Goal: Task Accomplishment & Management: Use online tool/utility

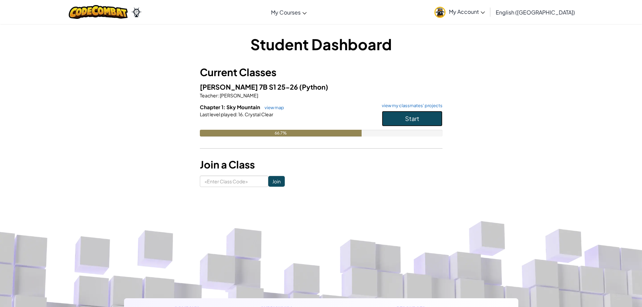
click at [422, 114] on button "Start" at bounding box center [412, 118] width 61 height 15
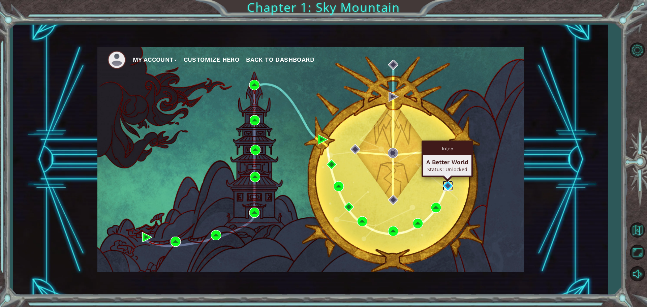
click at [444, 186] on img at bounding box center [448, 186] width 10 height 10
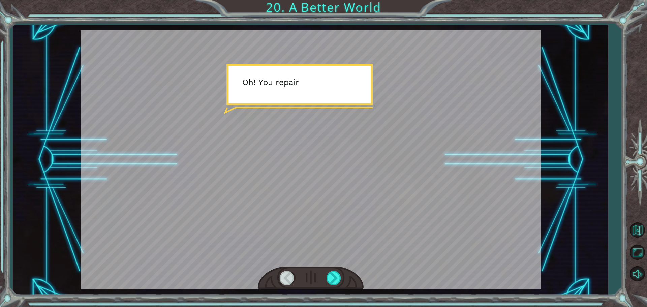
click at [389, 150] on div at bounding box center [310, 159] width 460 height 259
click at [338, 274] on div at bounding box center [333, 278] width 15 height 14
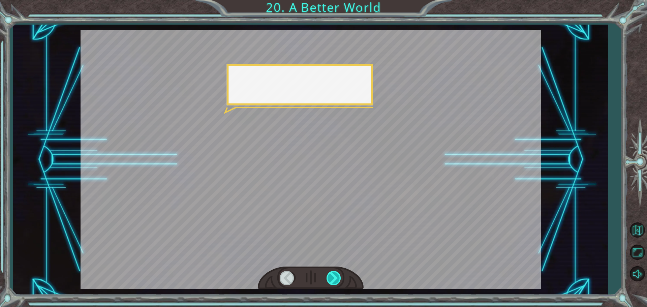
click at [338, 274] on div at bounding box center [333, 278] width 15 height 14
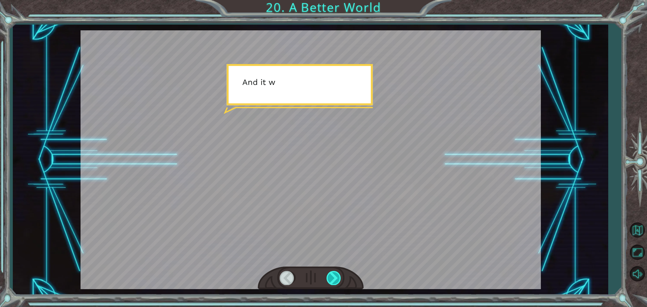
click at [338, 274] on div at bounding box center [333, 278] width 15 height 14
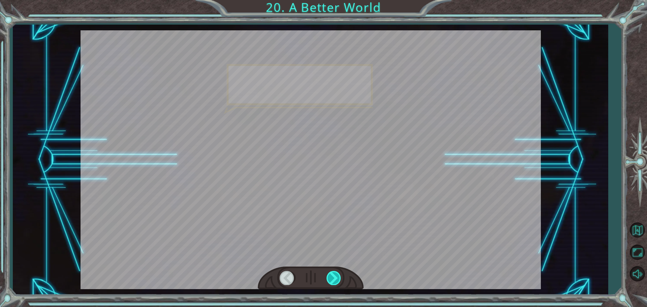
click at [338, 274] on div at bounding box center [333, 278] width 15 height 14
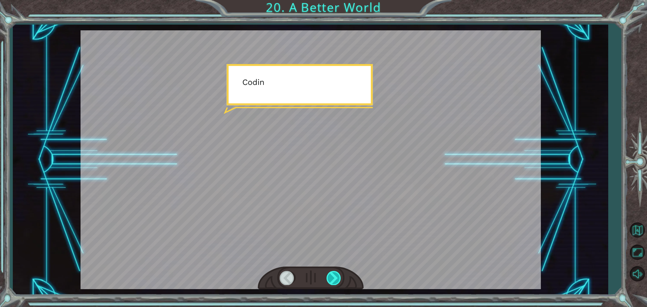
click at [338, 274] on div at bounding box center [333, 278] width 15 height 14
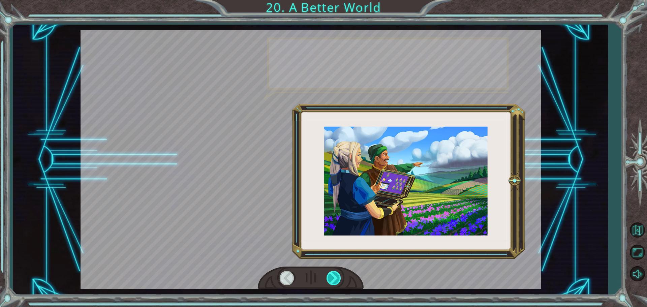
click at [338, 274] on div at bounding box center [333, 278] width 15 height 14
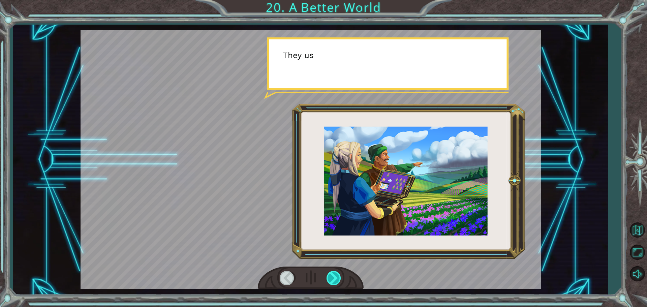
click at [338, 274] on div at bounding box center [333, 278] width 15 height 14
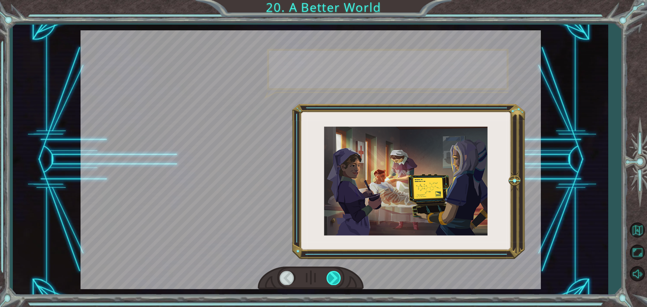
click at [338, 274] on div at bounding box center [333, 278] width 15 height 14
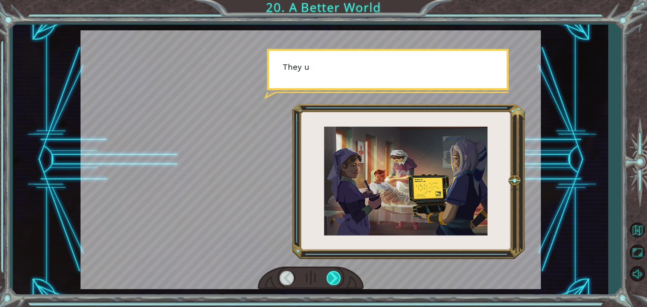
click at [338, 274] on div at bounding box center [333, 278] width 15 height 14
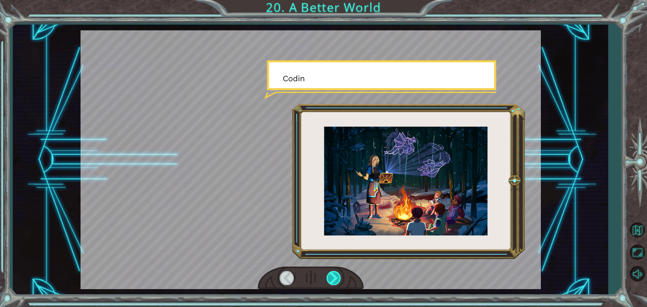
click at [338, 274] on div at bounding box center [333, 278] width 15 height 14
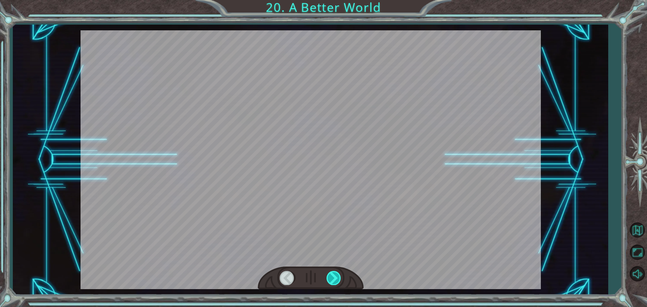
click at [338, 274] on div at bounding box center [333, 278] width 15 height 14
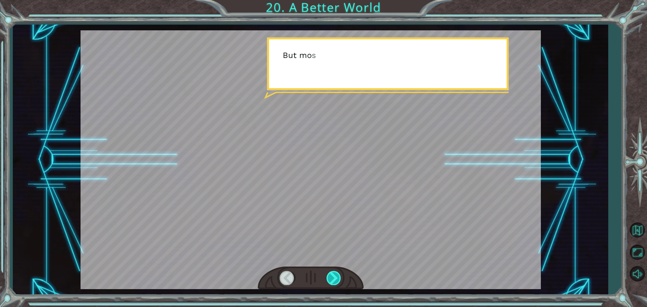
click at [338, 274] on div at bounding box center [333, 278] width 15 height 14
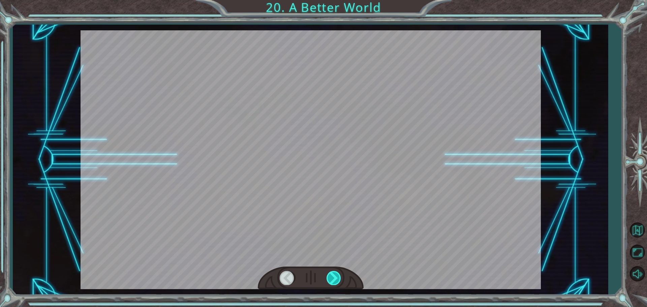
click at [338, 274] on div at bounding box center [333, 278] width 15 height 14
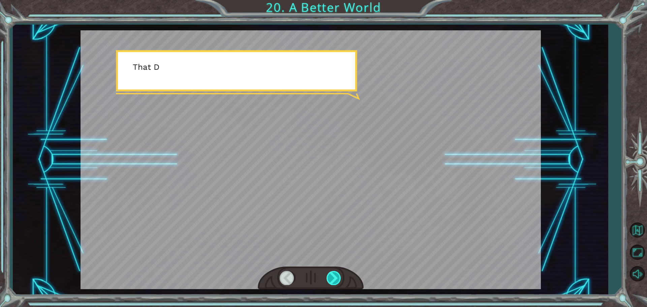
click at [338, 274] on div at bounding box center [333, 278] width 15 height 14
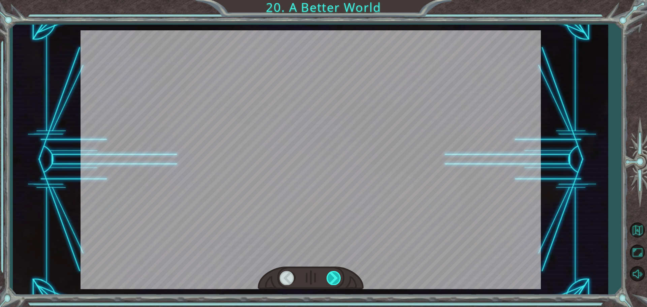
click at [338, 274] on div at bounding box center [333, 278] width 15 height 14
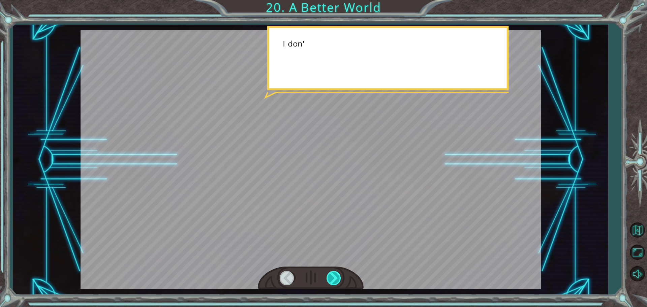
click at [337, 274] on div at bounding box center [333, 278] width 15 height 14
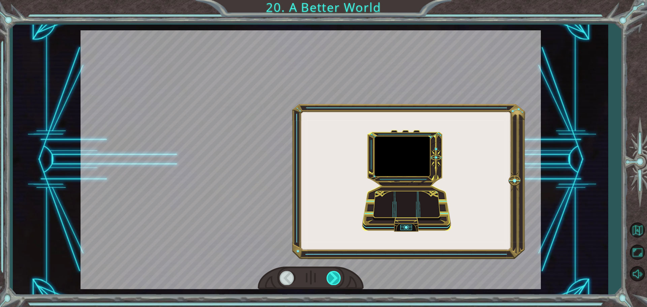
click at [337, 274] on div at bounding box center [333, 278] width 15 height 14
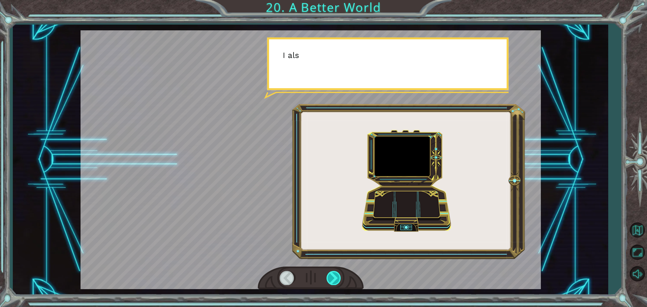
click at [337, 274] on div at bounding box center [333, 278] width 15 height 14
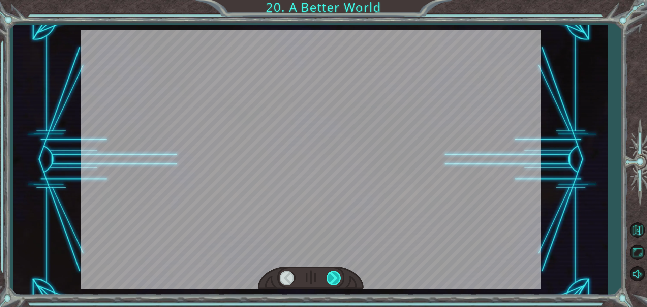
click at [337, 274] on div at bounding box center [333, 278] width 15 height 14
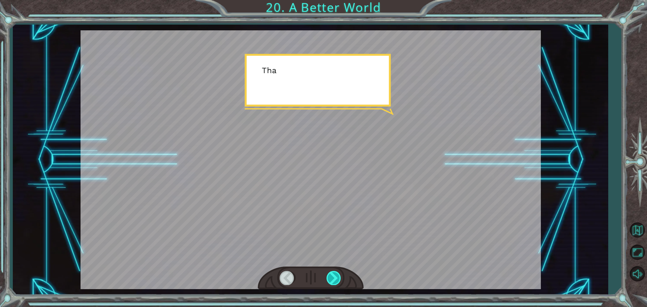
click at [337, 274] on div at bounding box center [333, 278] width 15 height 14
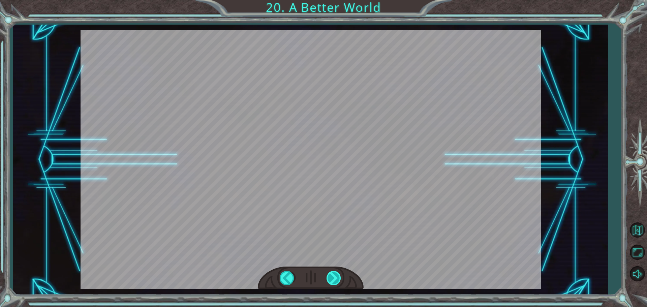
click at [337, 0] on div "O h ! Y o u r e p a i r e d t h e M o n o l i t h ! G r e a t j o b ! A n d i t…" at bounding box center [323, 0] width 647 height 0
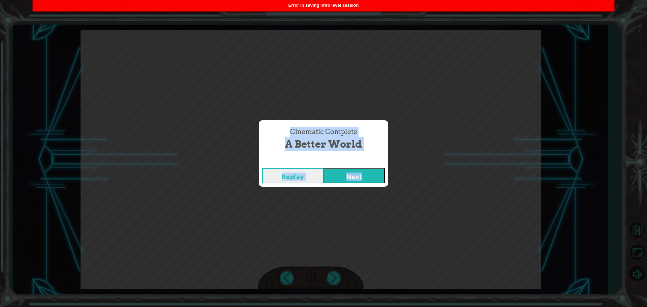
click at [330, 165] on div "Replay Next" at bounding box center [323, 176] width 129 height 22
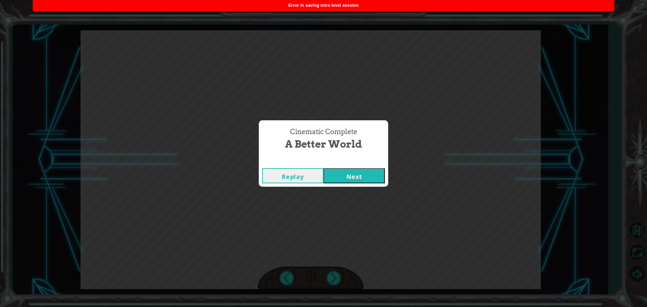
click at [331, 180] on button "Next" at bounding box center [353, 175] width 61 height 15
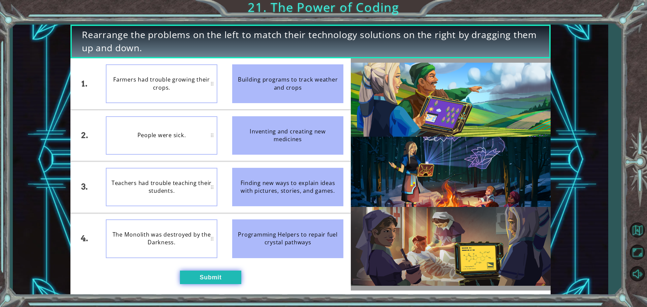
click at [193, 279] on button "Submit" at bounding box center [210, 276] width 61 height 13
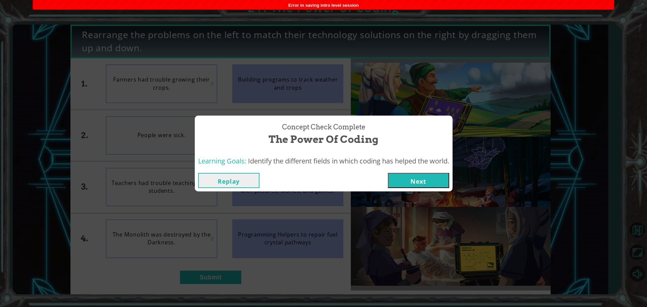
click at [415, 182] on button "Next" at bounding box center [418, 180] width 61 height 15
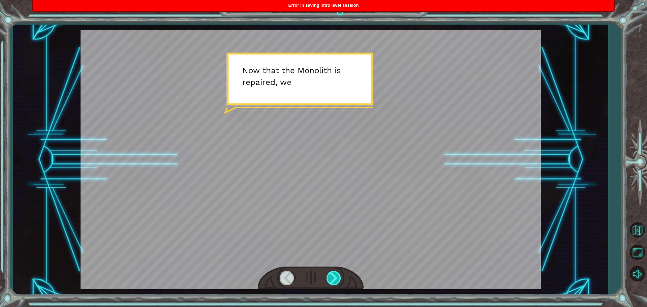
click at [328, 276] on div at bounding box center [333, 278] width 15 height 14
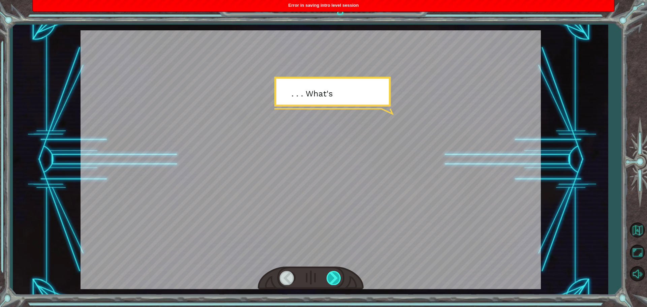
click at [328, 276] on div at bounding box center [333, 278] width 15 height 14
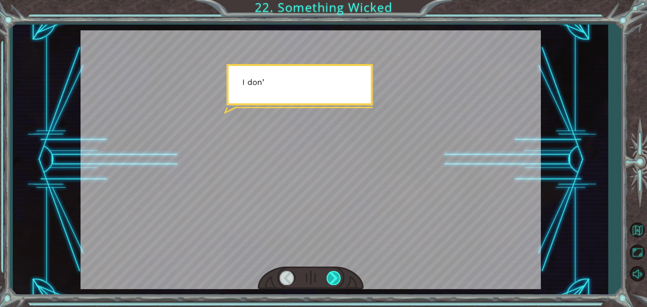
click at [328, 276] on div at bounding box center [333, 278] width 15 height 14
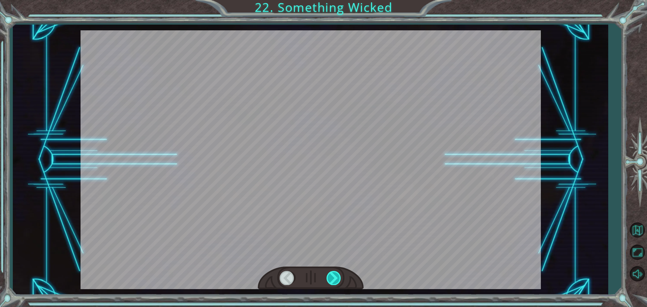
click at [328, 276] on div at bounding box center [333, 278] width 15 height 14
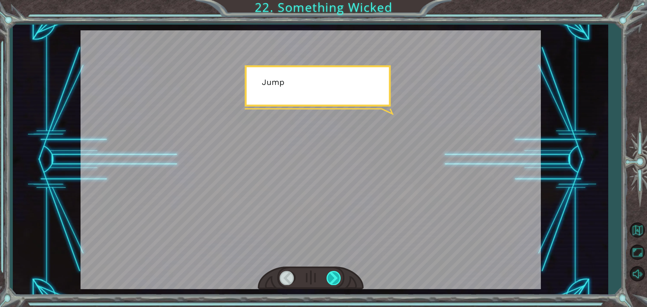
click at [328, 275] on div at bounding box center [333, 278] width 15 height 14
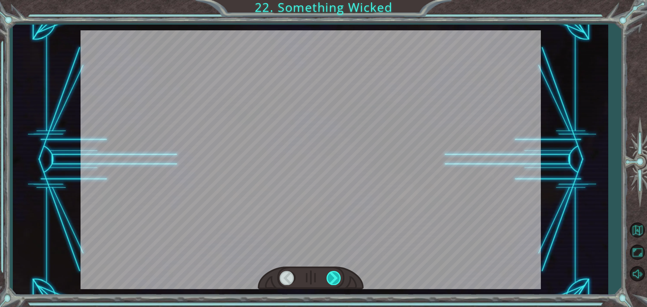
click at [328, 275] on div at bounding box center [333, 278] width 15 height 14
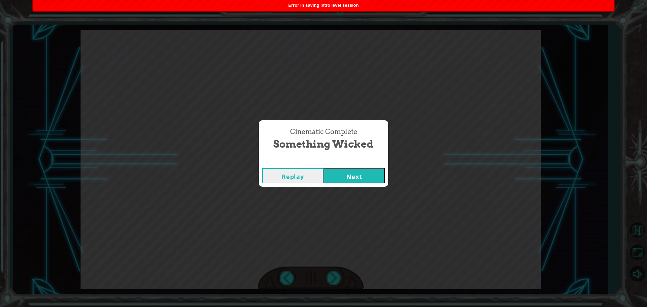
click at [339, 193] on div "Cinematic Complete Something Wicked Replay Next" at bounding box center [323, 153] width 647 height 307
click at [338, 181] on button "Next" at bounding box center [353, 175] width 61 height 15
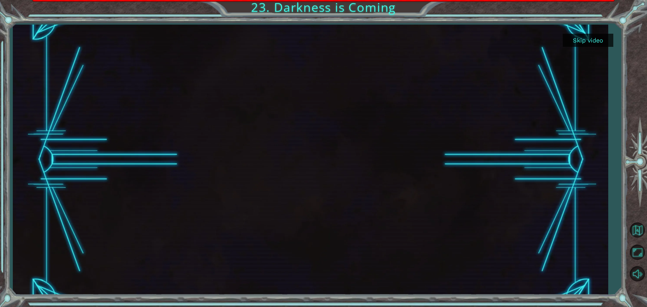
click at [574, 42] on button "Skip video" at bounding box center [587, 40] width 51 height 13
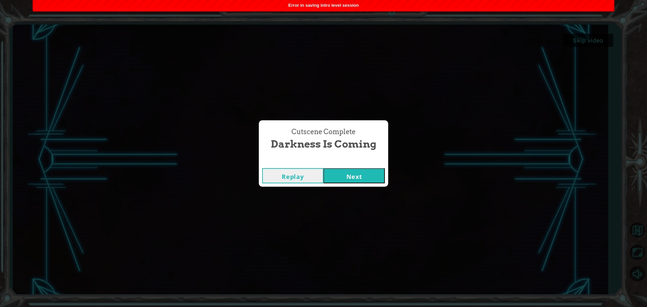
click at [365, 181] on button "Next" at bounding box center [353, 175] width 61 height 15
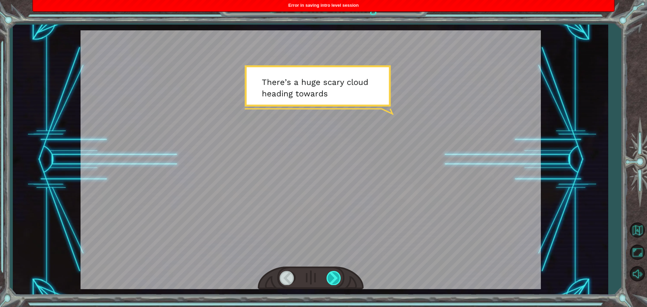
click at [336, 280] on div at bounding box center [333, 278] width 15 height 14
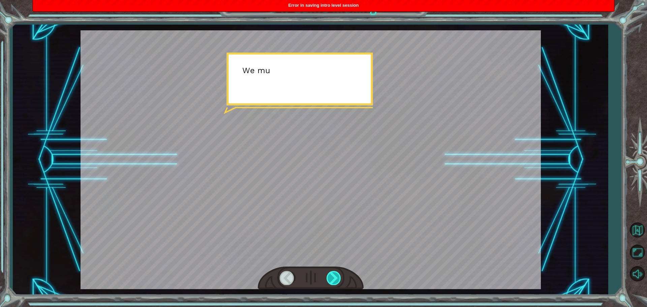
click at [336, 280] on div at bounding box center [333, 278] width 15 height 14
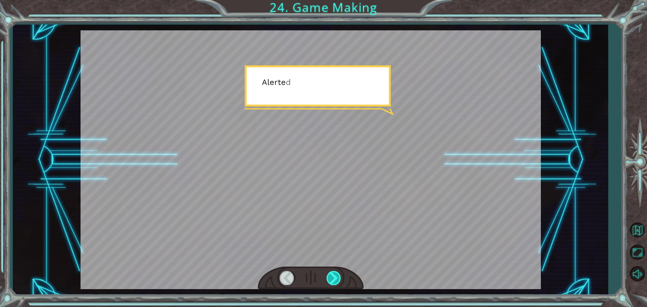
click at [336, 280] on div at bounding box center [333, 278] width 15 height 14
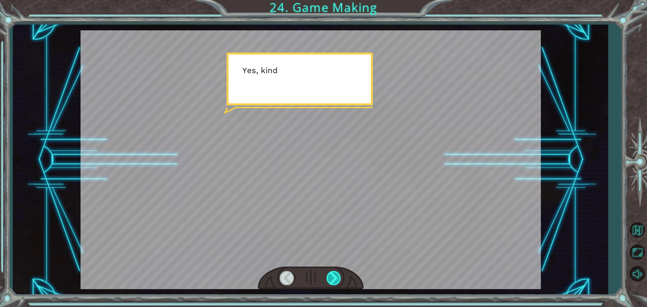
click at [336, 280] on div at bounding box center [333, 278] width 15 height 14
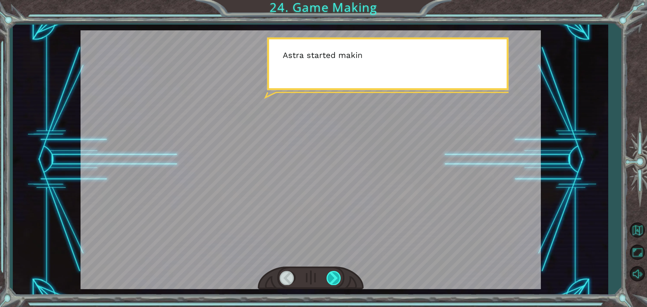
click at [336, 280] on div at bounding box center [333, 278] width 15 height 14
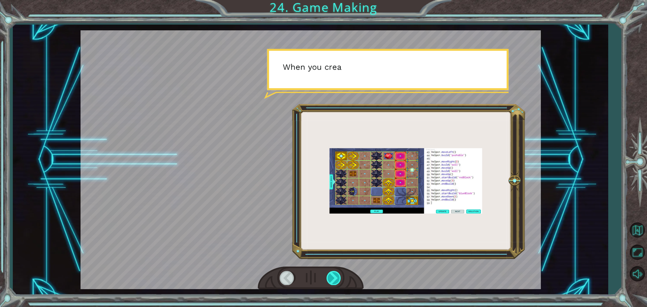
click at [334, 278] on div at bounding box center [333, 278] width 15 height 14
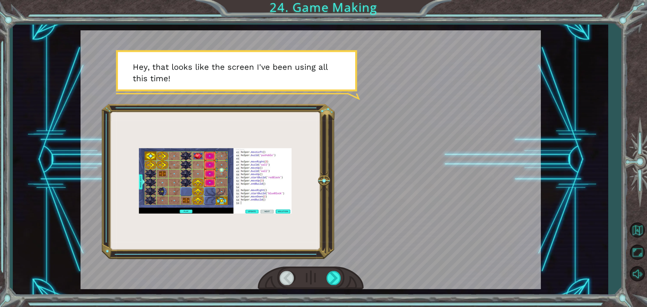
click at [328, 266] on div at bounding box center [311, 277] width 106 height 23
click at [328, 286] on div at bounding box center [311, 277] width 106 height 23
click at [337, 280] on div at bounding box center [333, 278] width 15 height 14
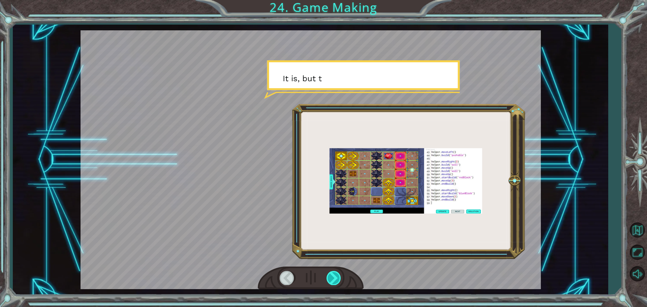
click at [337, 280] on div at bounding box center [333, 278] width 15 height 14
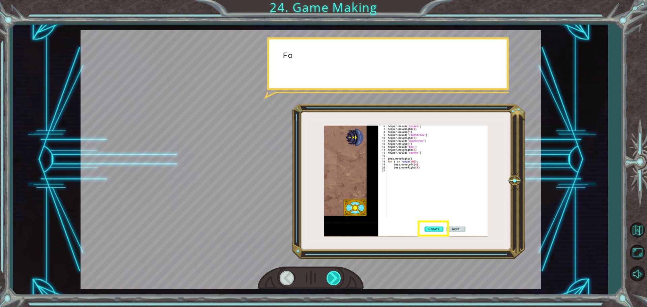
click at [337, 280] on div at bounding box center [333, 278] width 15 height 14
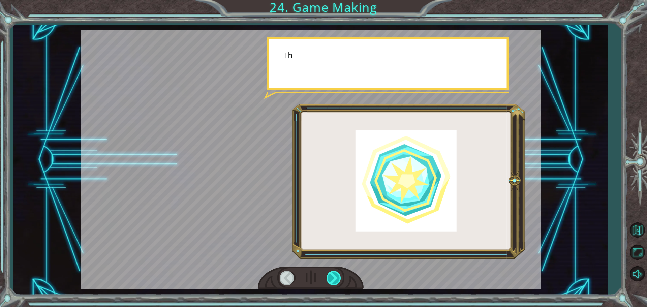
click at [337, 280] on div at bounding box center [333, 278] width 15 height 14
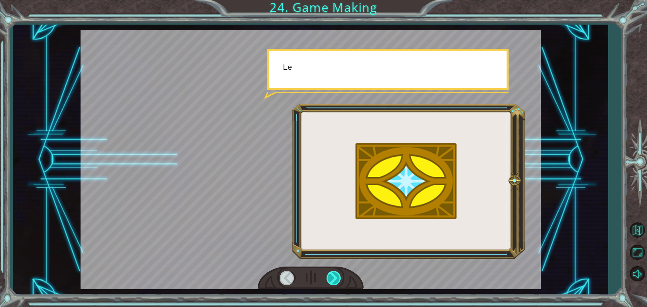
click at [337, 280] on div at bounding box center [333, 278] width 15 height 14
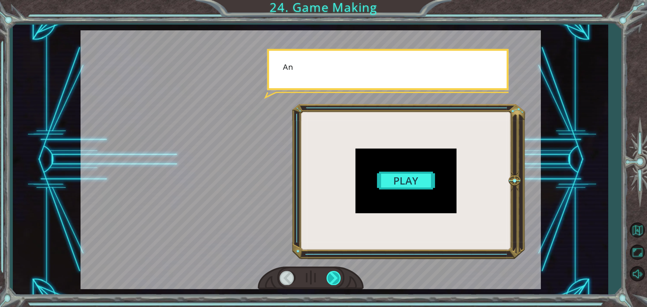
click at [337, 280] on div at bounding box center [333, 278] width 15 height 14
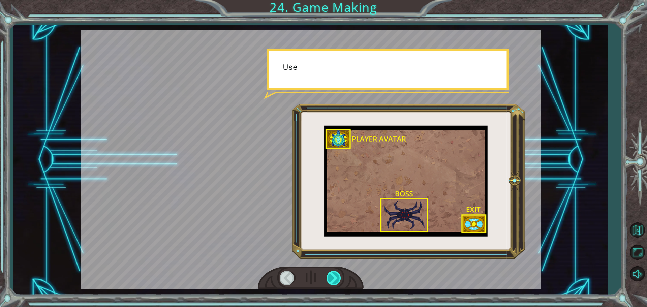
click at [337, 280] on div at bounding box center [333, 278] width 15 height 14
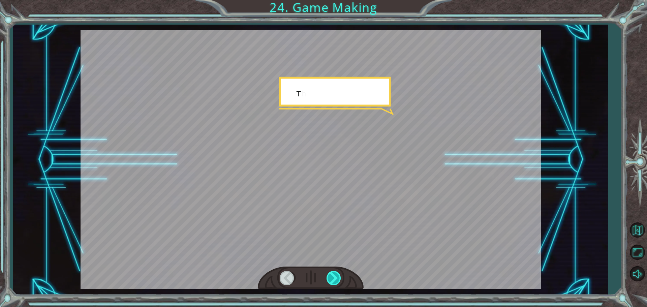
click at [337, 280] on div at bounding box center [333, 278] width 15 height 14
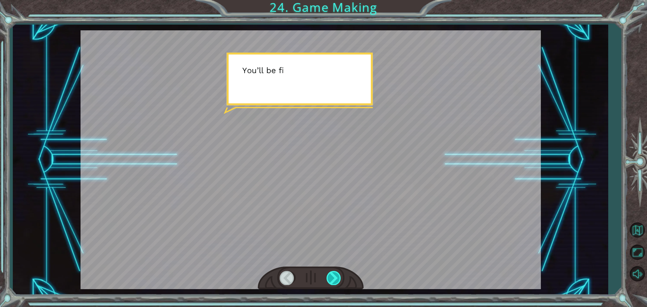
click at [337, 280] on div at bounding box center [333, 278] width 15 height 14
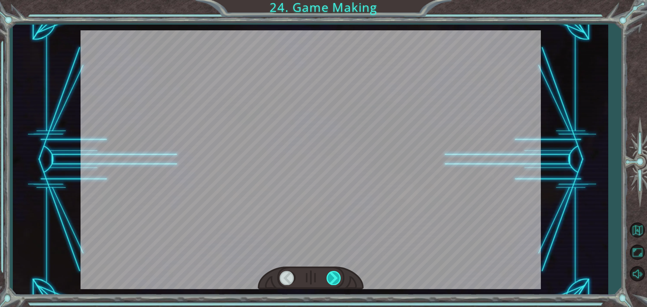
click at [337, 280] on div at bounding box center [333, 278] width 15 height 14
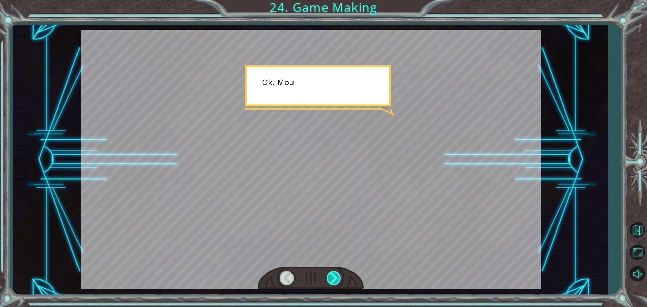
click at [337, 280] on div at bounding box center [333, 278] width 15 height 14
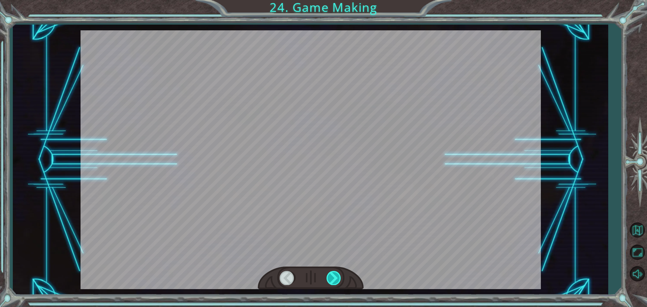
click at [337, 280] on div at bounding box center [333, 278] width 15 height 14
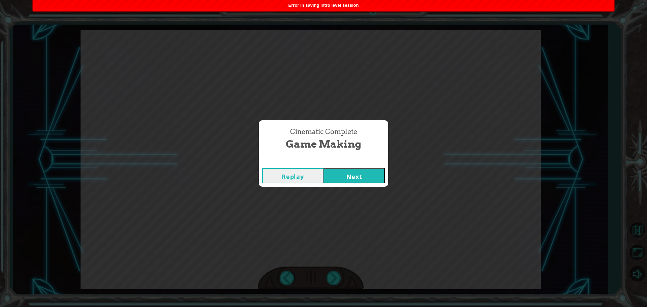
click at [345, 179] on button "Next" at bounding box center [353, 175] width 61 height 15
